Goal: Find specific page/section: Find specific page/section

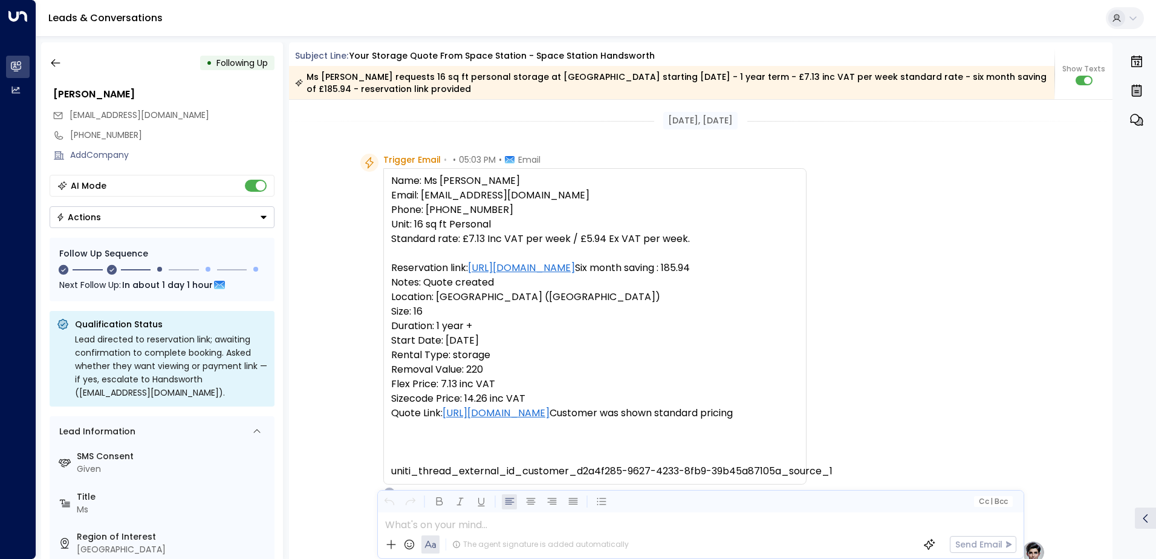
scroll to position [110, 0]
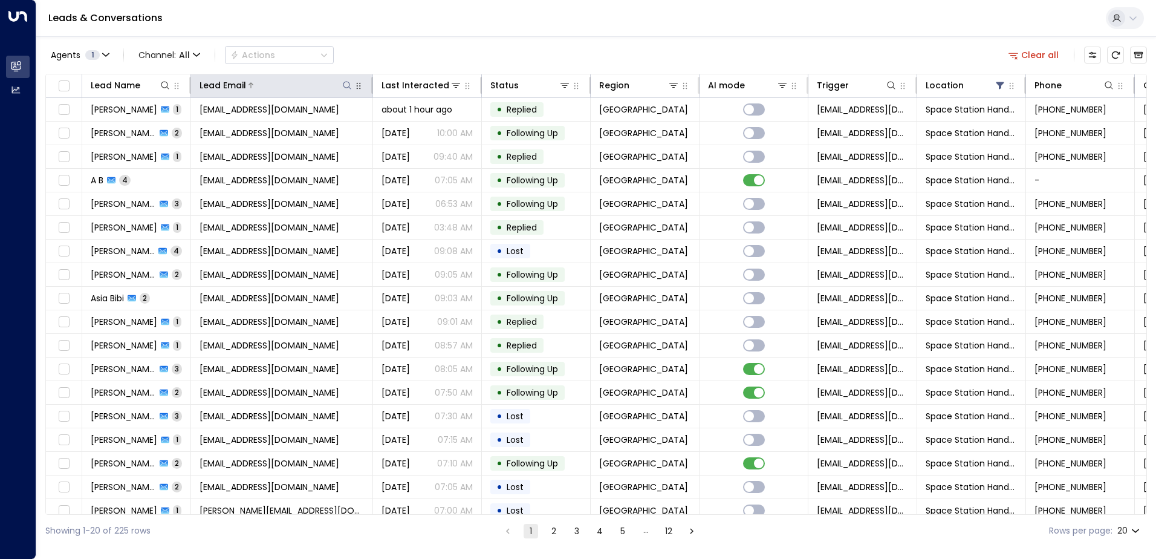
click at [348, 88] on icon at bounding box center [347, 85] width 10 height 10
type input "**********"
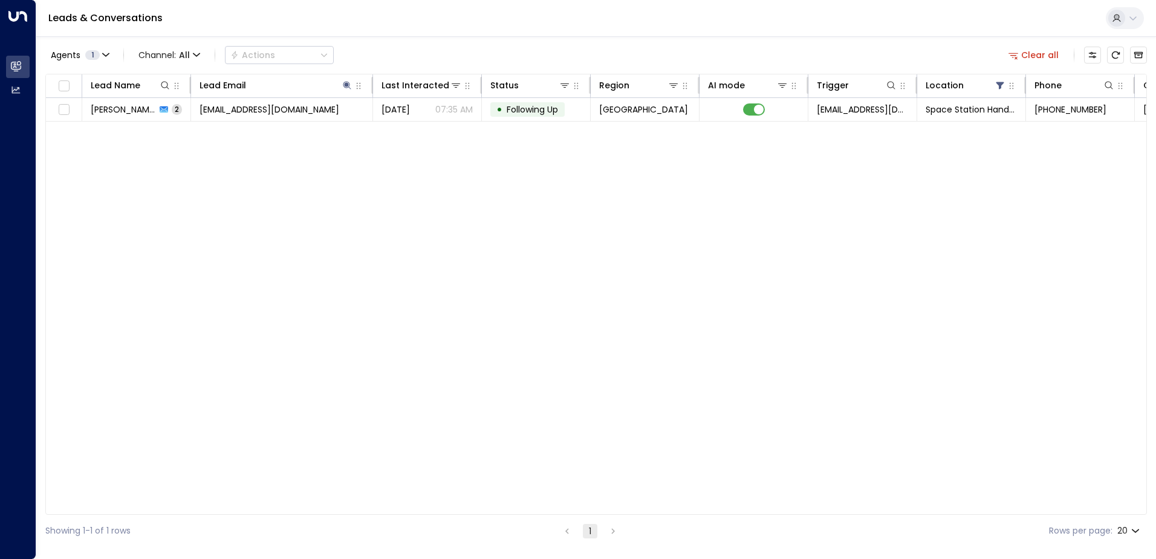
click at [542, 53] on div "Agents 1 Channel: All Actions Clear all" at bounding box center [596, 54] width 1102 height 25
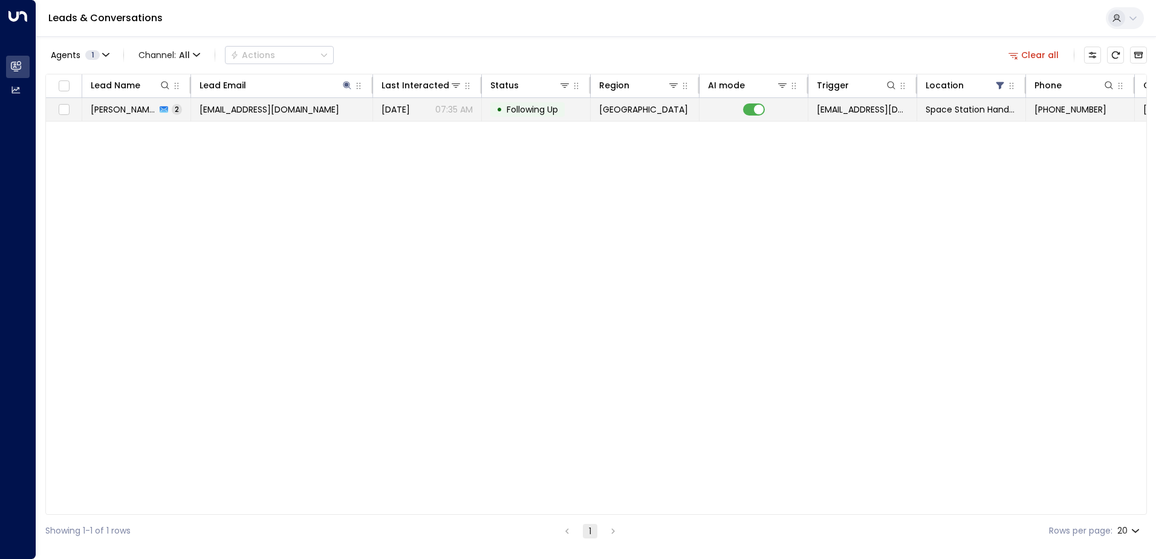
click at [265, 114] on span "[EMAIL_ADDRESS][DOMAIN_NAME]" at bounding box center [270, 109] width 140 height 12
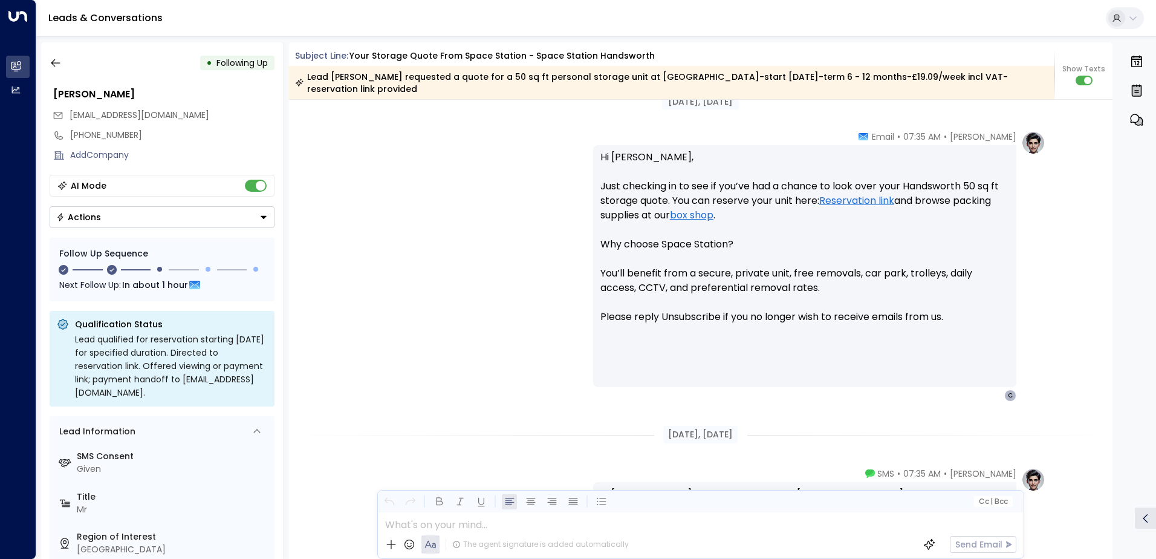
scroll to position [1154, 0]
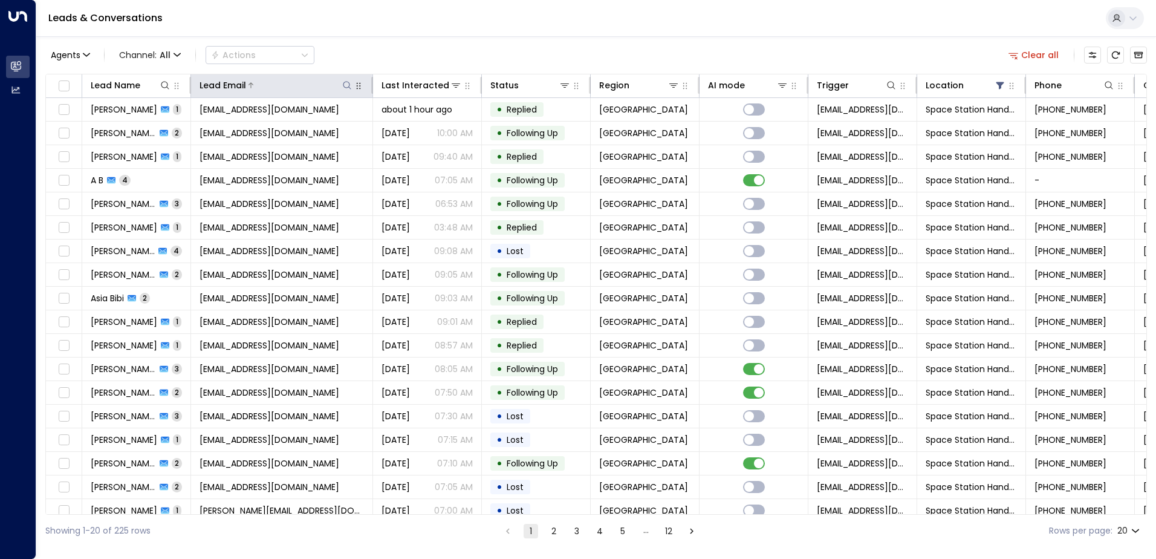
click at [349, 86] on icon at bounding box center [347, 85] width 8 height 8
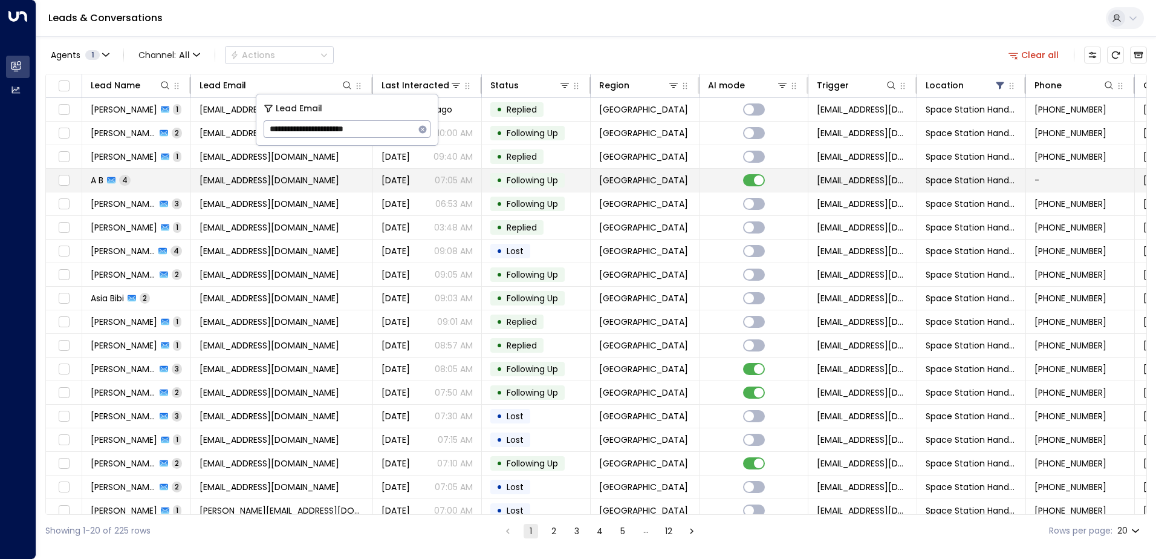
type input "**********"
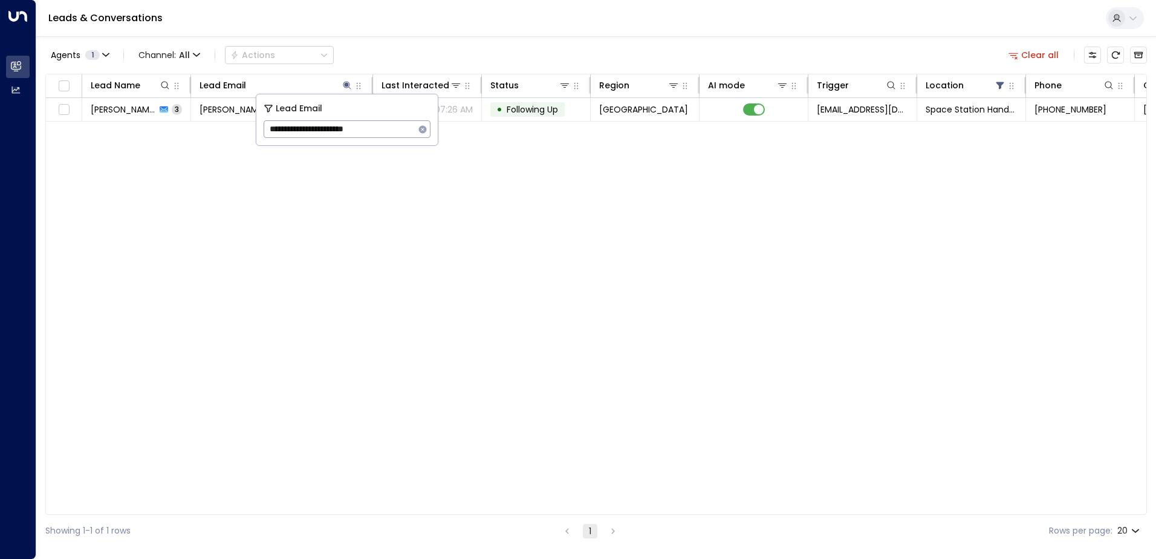
click at [589, 21] on div "Leads & Conversations" at bounding box center [596, 18] width 1120 height 37
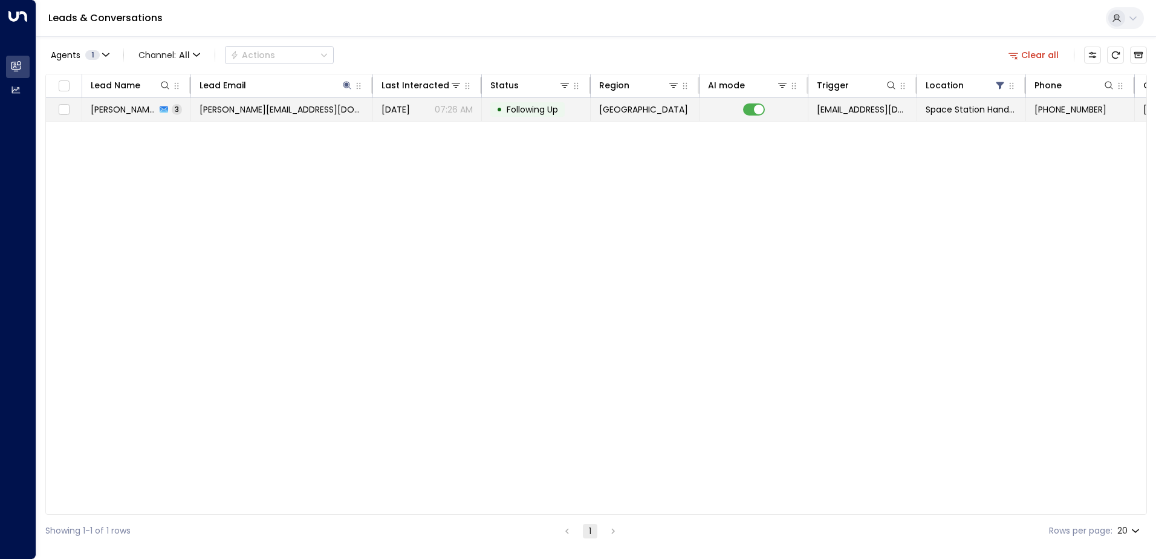
click at [274, 112] on span "warren.marie49@yahoo.com" at bounding box center [282, 109] width 164 height 12
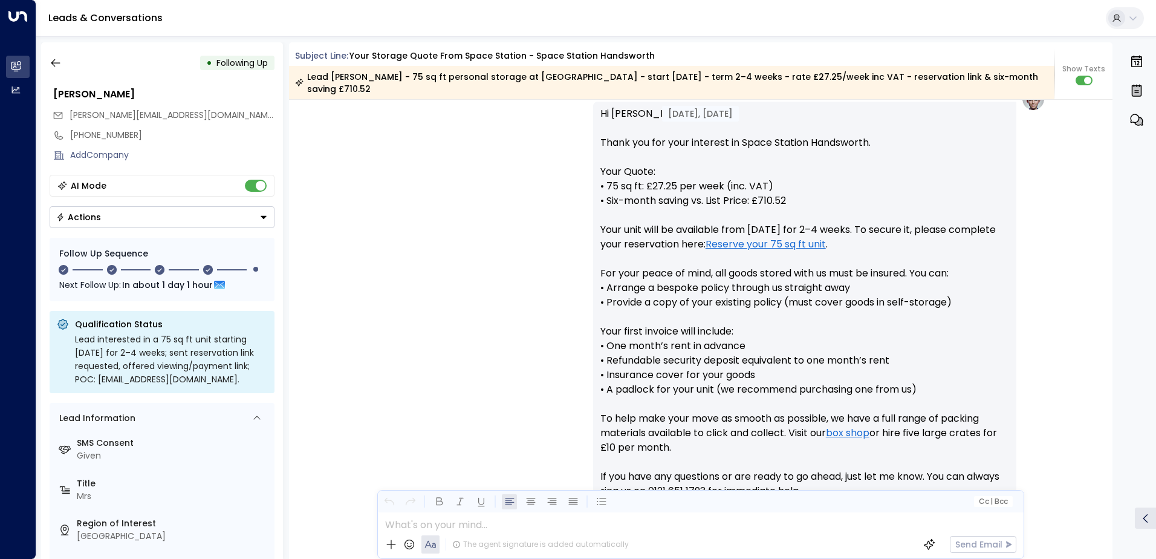
scroll to position [451, 0]
